Goal: Task Accomplishment & Management: Manage account settings

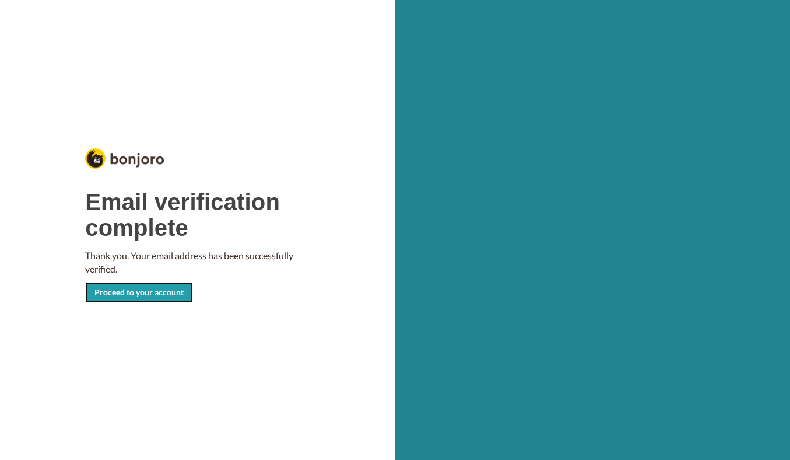
click at [170, 294] on link "Proceed to your account" at bounding box center [139, 292] width 108 height 21
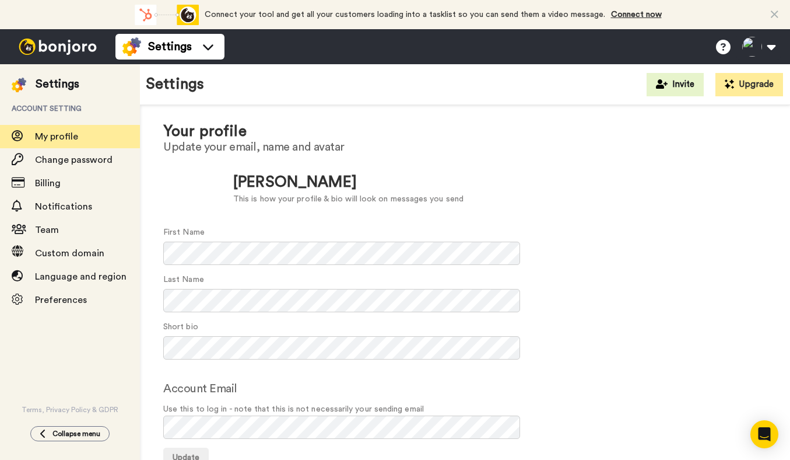
scroll to position [21, 0]
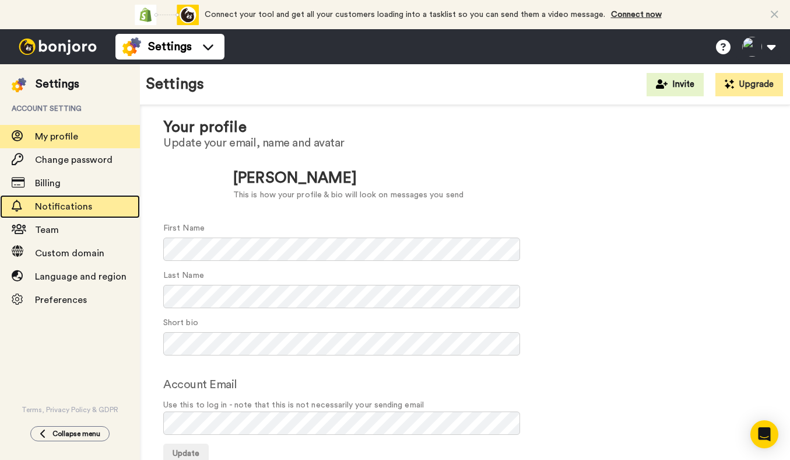
click at [39, 205] on span "Notifications" at bounding box center [63, 206] width 57 height 9
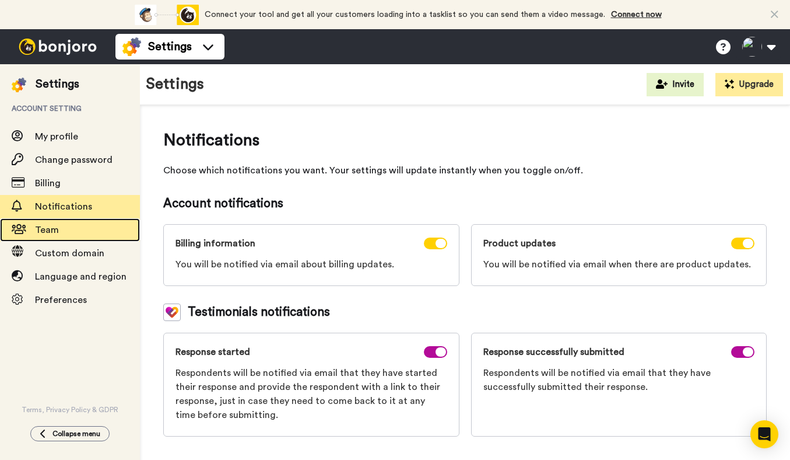
click at [51, 234] on span "Team" at bounding box center [47, 229] width 24 height 9
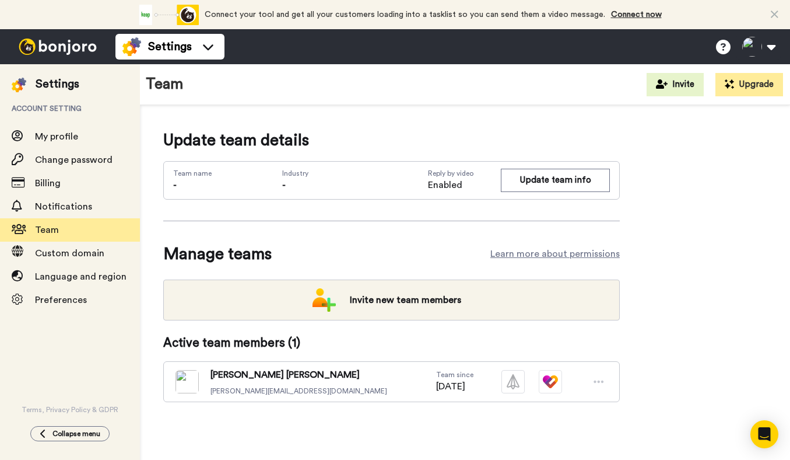
click at [602, 381] on icon at bounding box center [599, 381] width 10 height 2
click at [190, 390] on img at bounding box center [187, 381] width 23 height 23
click at [185, 381] on img at bounding box center [187, 381] width 23 height 23
click at [257, 380] on span "Priscilla McMahon" at bounding box center [299, 374] width 177 height 14
click at [436, 387] on span "09/08/2025" at bounding box center [454, 386] width 37 height 14
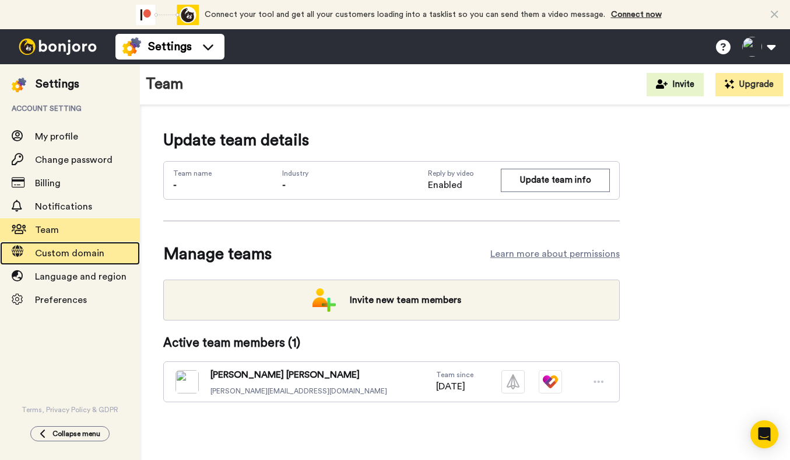
click at [43, 261] on div "Custom domain" at bounding box center [70, 252] width 140 height 23
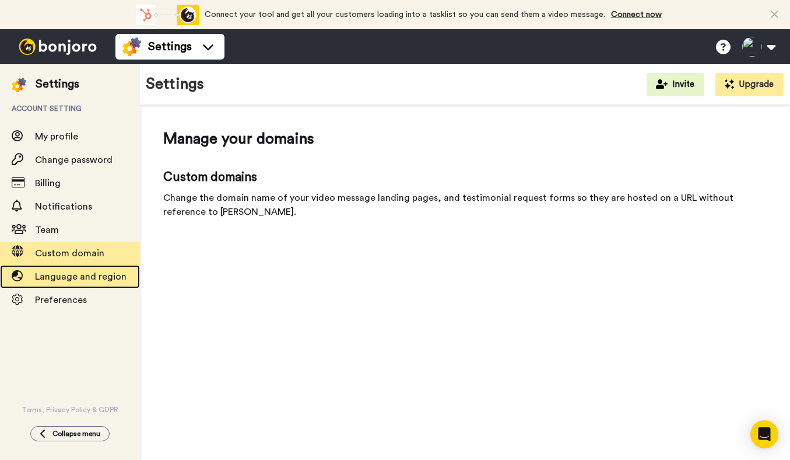
click at [62, 280] on span "Language and region" at bounding box center [81, 276] width 92 height 9
